Goal: Information Seeking & Learning: Find contact information

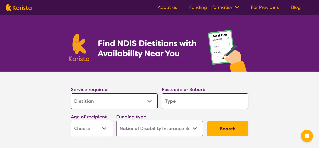
select select "Dietitian"
select select "NDIS"
select select "Dietitian"
select select "NDIS"
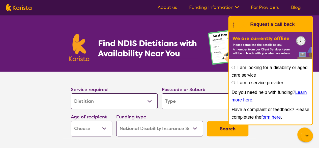
click at [88, 130] on select "Early Childhood - 0 to 9 Child - 10 to 11 Adolescent - 12 to 17 Adult - 18 to 6…" at bounding box center [91, 128] width 41 height 16
select select "AD"
click at [71, 120] on select "Early Childhood - 0 to 9 Child - 10 to 11 Adolescent - 12 to 17 Adult - 18 to 6…" at bounding box center [91, 128] width 41 height 16
select select "AD"
click at [75, 131] on select "Early Childhood - 0 to 9 Child - 10 to 11 Adolescent - 12 to 17 Adult - 18 to 6…" at bounding box center [91, 128] width 41 height 16
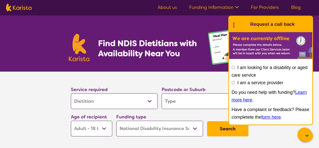
select select "AS"
click at [71, 120] on select "Early Childhood - 0 to 9 Child - 10 to 11 Adolescent - 12 to 17 Adult - 18 to 6…" at bounding box center [91, 128] width 41 height 16
select select "AS"
click at [215, 100] on input "search" at bounding box center [205, 101] width 87 height 16
type input "5041"
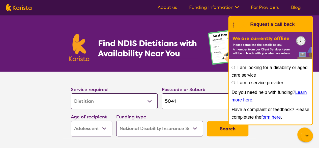
type input "5041"
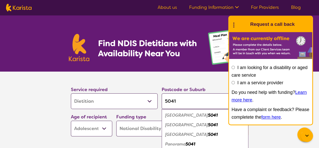
click at [231, 131] on div "Daw Park 5041" at bounding box center [205, 134] width 82 height 10
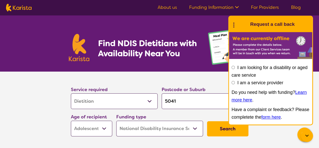
click at [231, 131] on button "Search" at bounding box center [227, 128] width 41 height 15
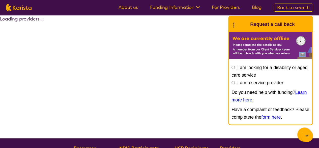
select select "NDIS"
select select "Dietitian"
select select "AS"
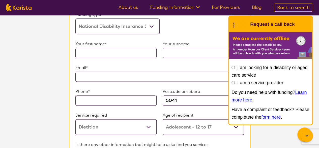
scroll to position [328, 0]
select select "Dietitian"
select select "AS"
select select "NDIS"
select select "Dietitian"
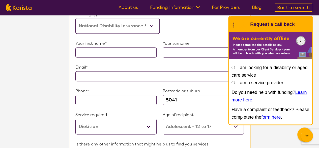
select select "AS"
select select "NDIS"
